Goal: Task Accomplishment & Management: Manage account settings

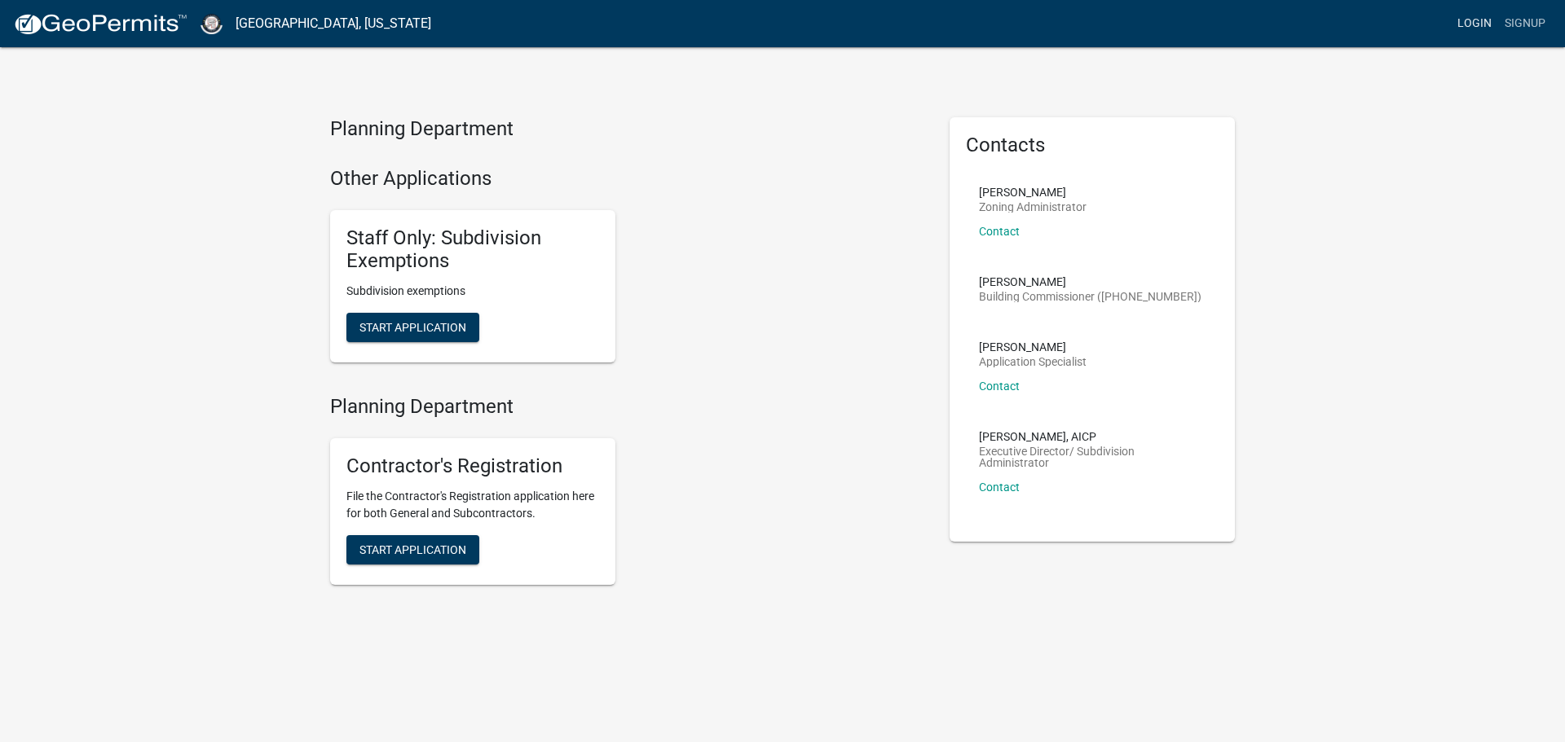
click at [1478, 20] on link "Login" at bounding box center [1474, 23] width 47 height 31
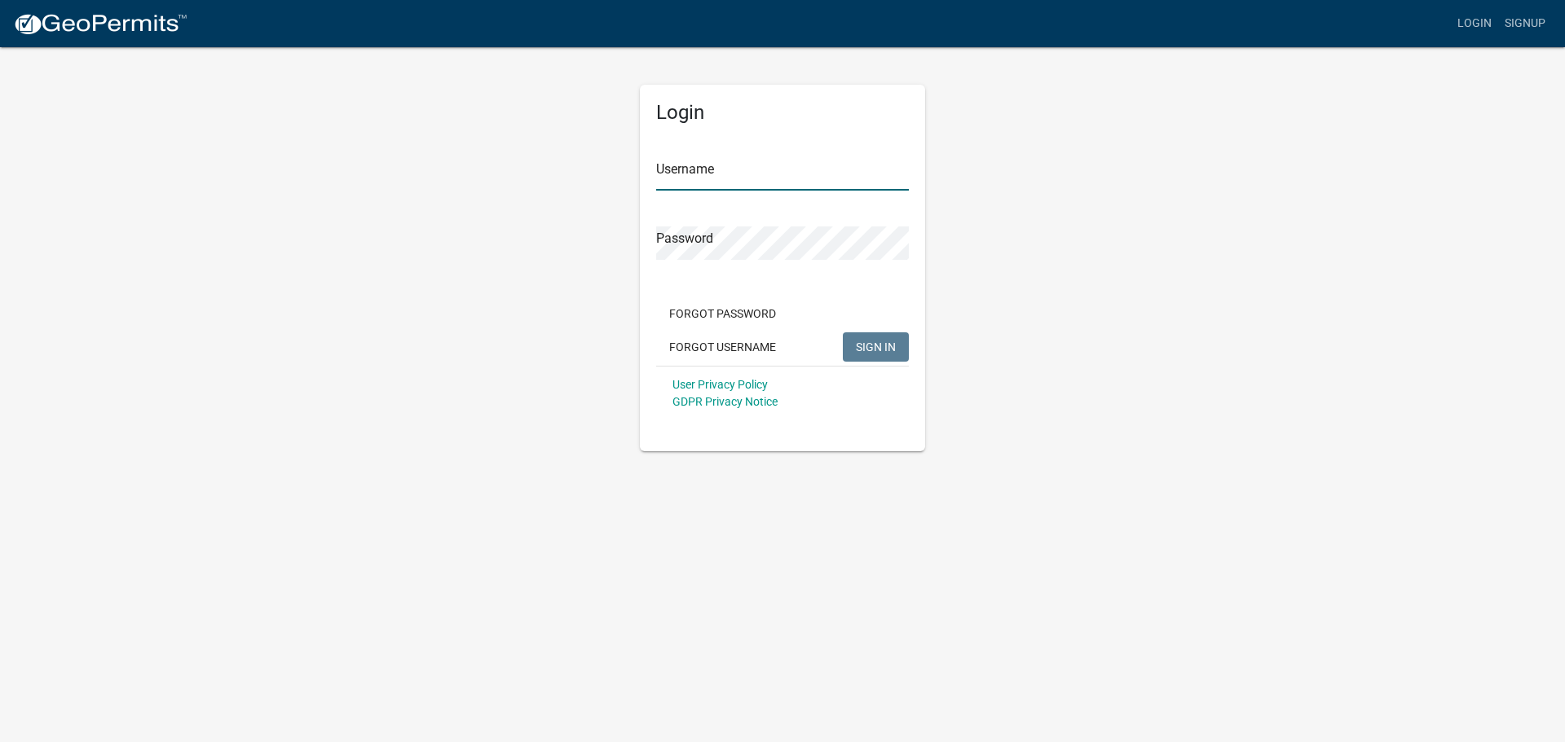
type input "AMHomeServices"
click at [878, 343] on span "SIGN IN" at bounding box center [876, 346] width 40 height 13
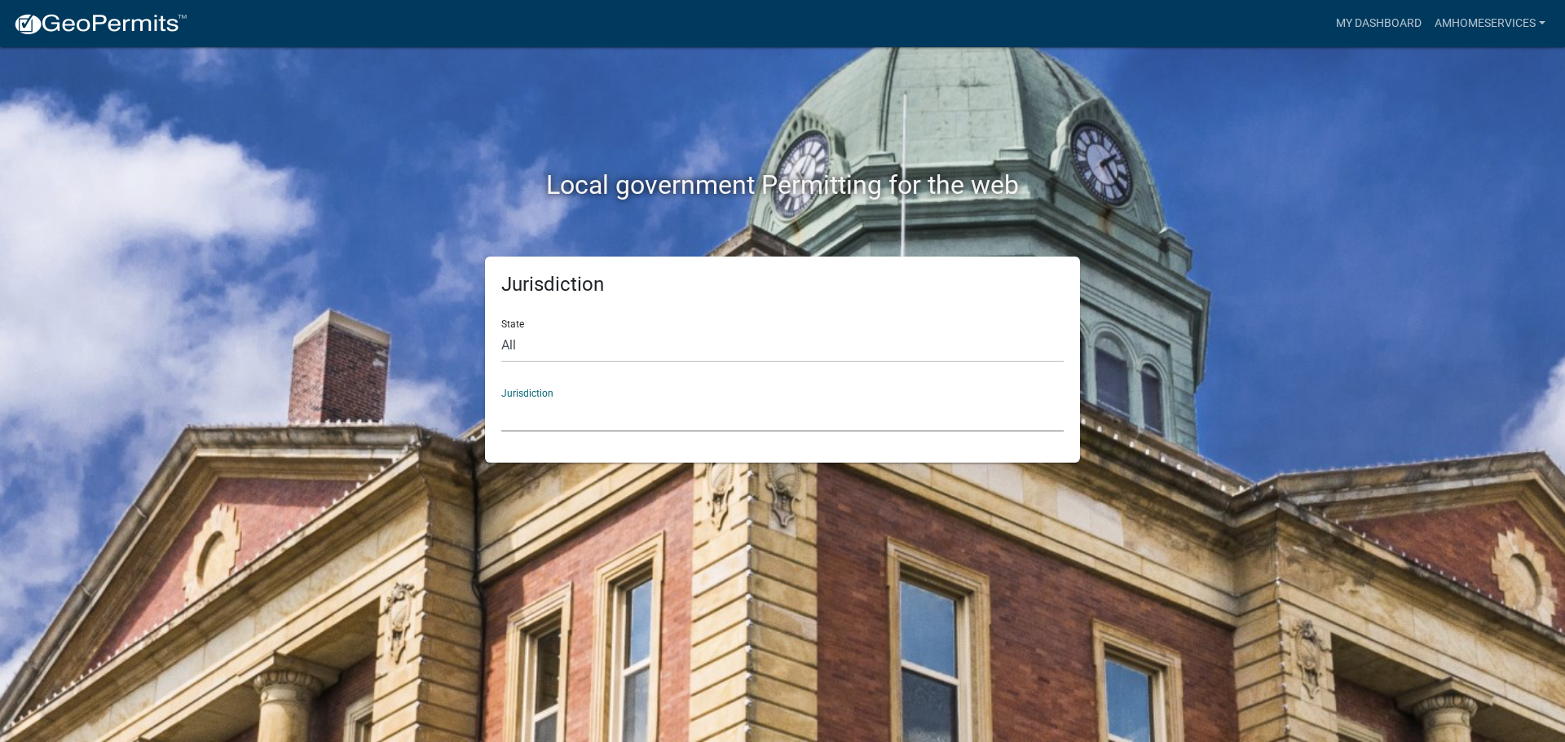
click at [532, 408] on select "[GEOGRAPHIC_DATA], [US_STATE] [GEOGRAPHIC_DATA], [US_STATE][PERSON_NAME][GEOGRA…" at bounding box center [782, 415] width 562 height 33
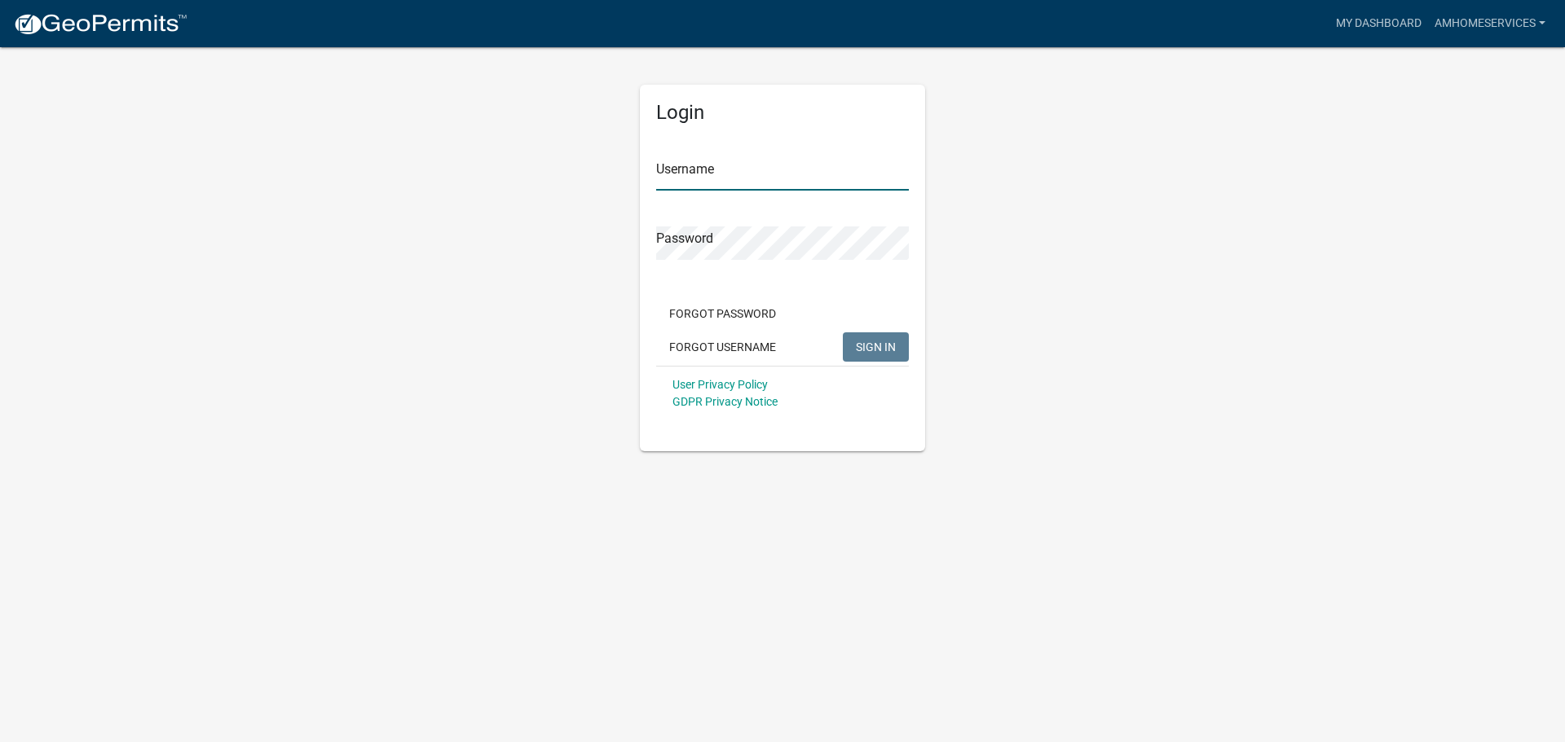
type input "AMHomeServices"
